Goal: Information Seeking & Learning: Learn about a topic

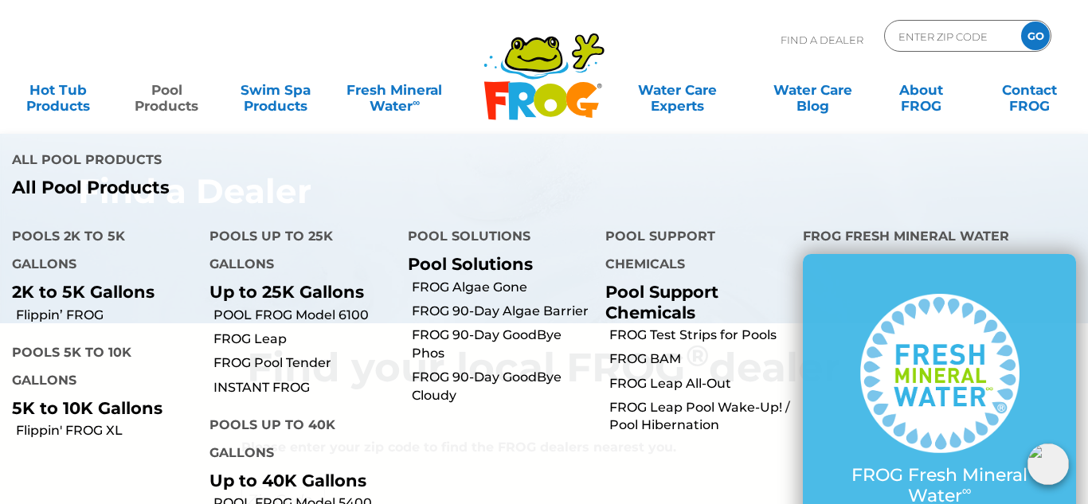
click at [168, 96] on link "Pool Products" at bounding box center [166, 90] width 84 height 32
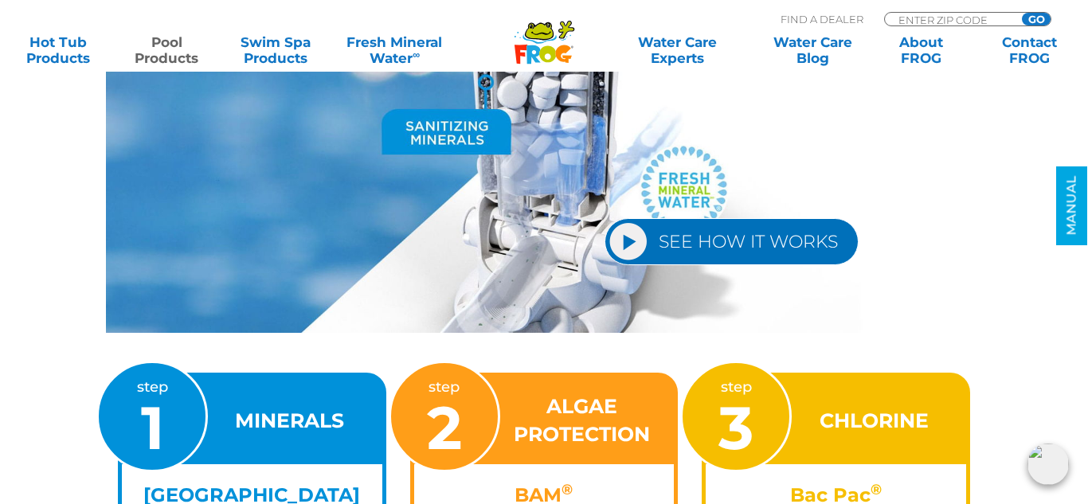
scroll to position [2034, 0]
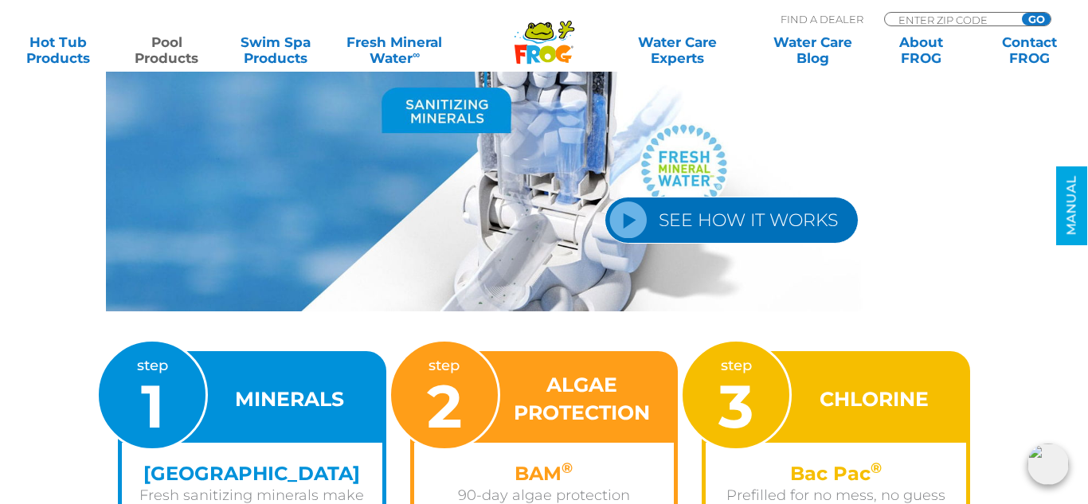
click at [694, 213] on link "SEE HOW IT WORKS" at bounding box center [731, 220] width 254 height 47
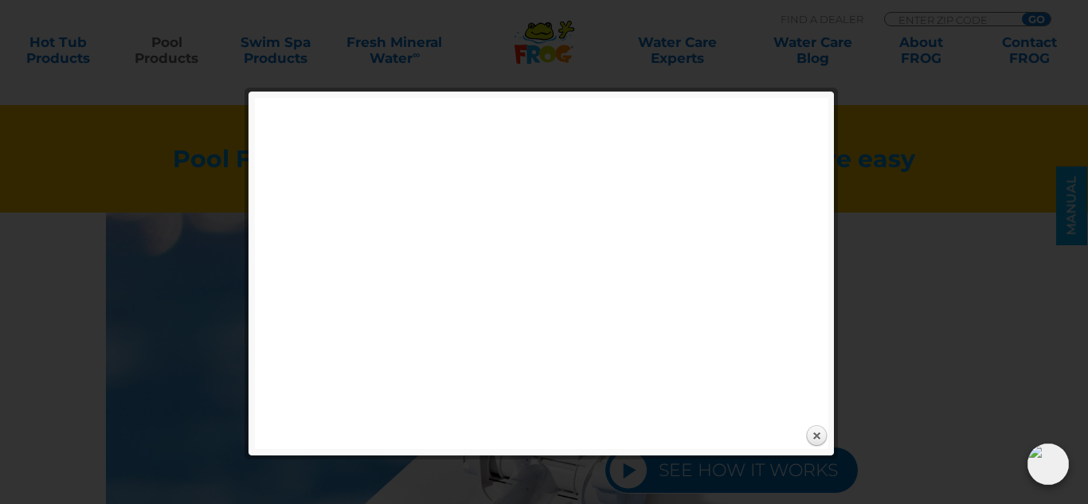
scroll to position [1780, 0]
